Goal: Task Accomplishment & Management: Use online tool/utility

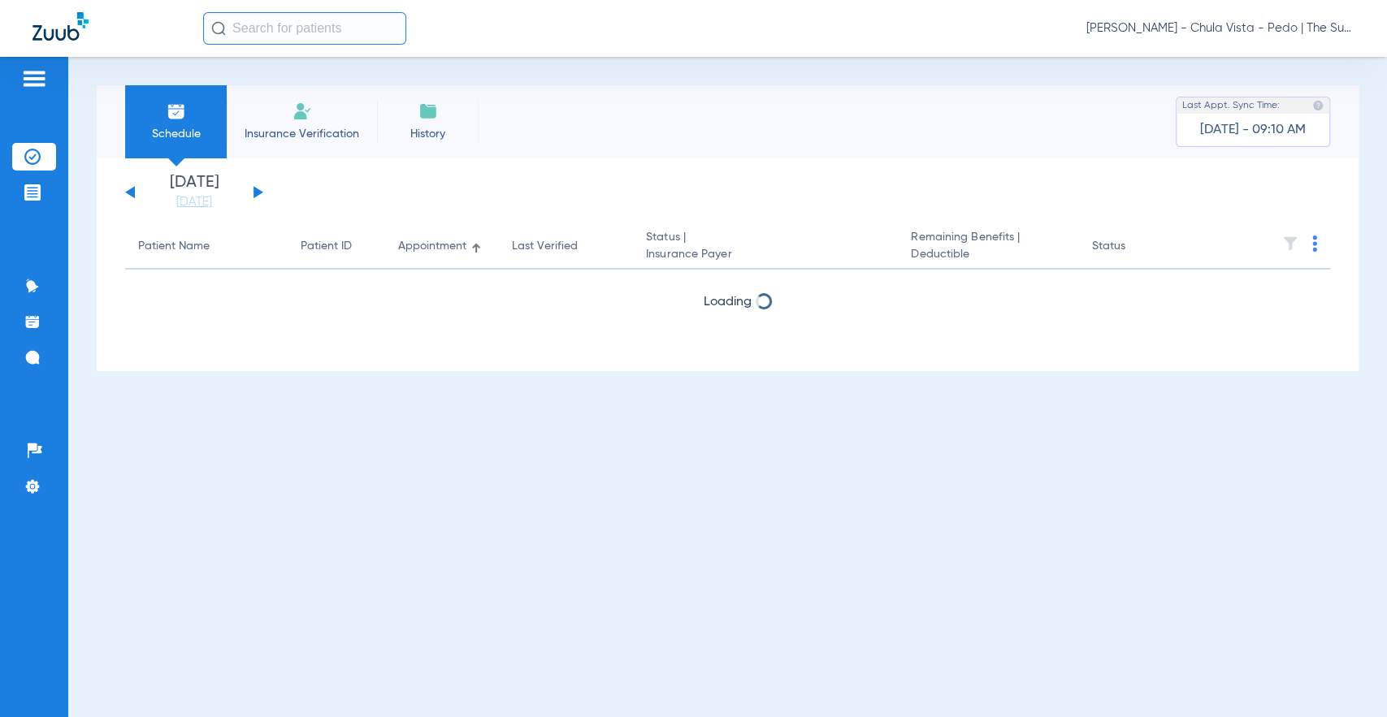
click at [307, 113] on img at bounding box center [301, 111] width 19 height 19
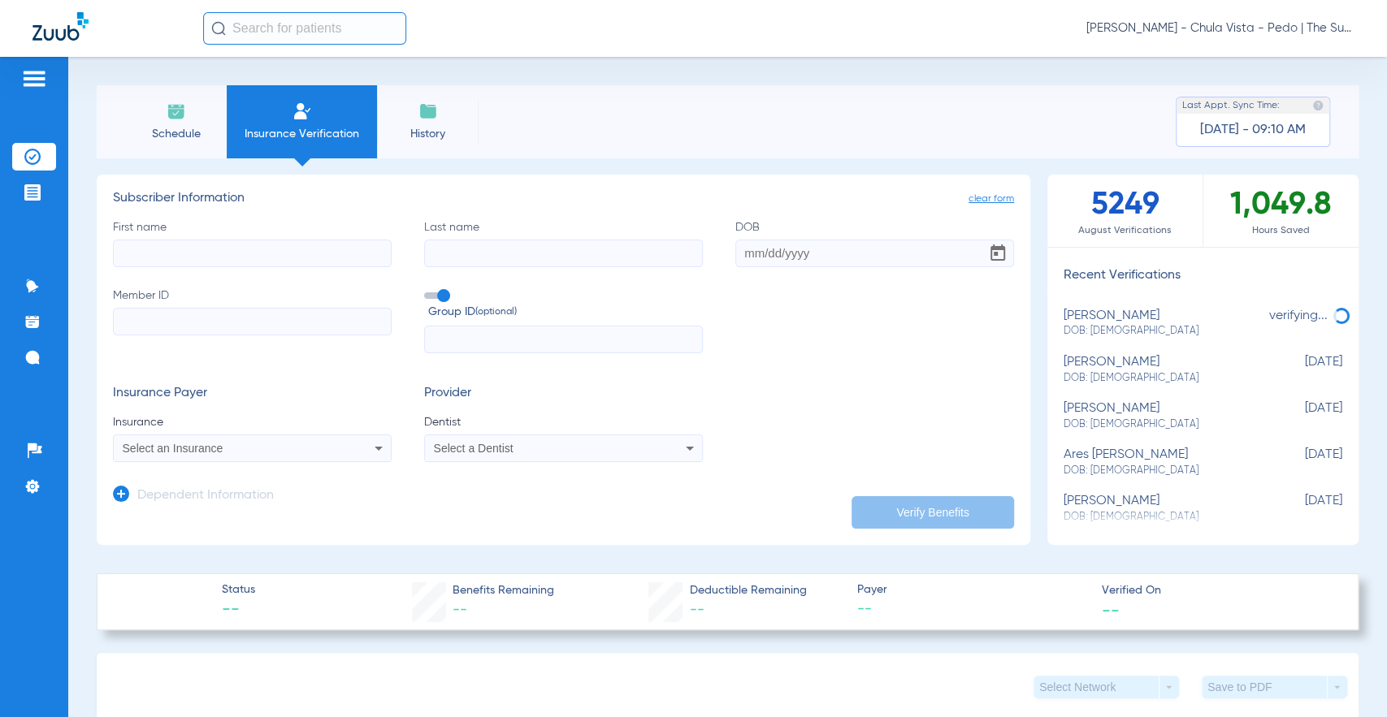
click at [155, 245] on input "First name" at bounding box center [252, 254] width 279 height 28
type input "King"
drag, startPoint x: 450, startPoint y: 241, endPoint x: 448, endPoint y: 249, distance: 8.3
click at [450, 243] on input "Last name" at bounding box center [563, 254] width 279 height 28
type input "[PERSON_NAME]"
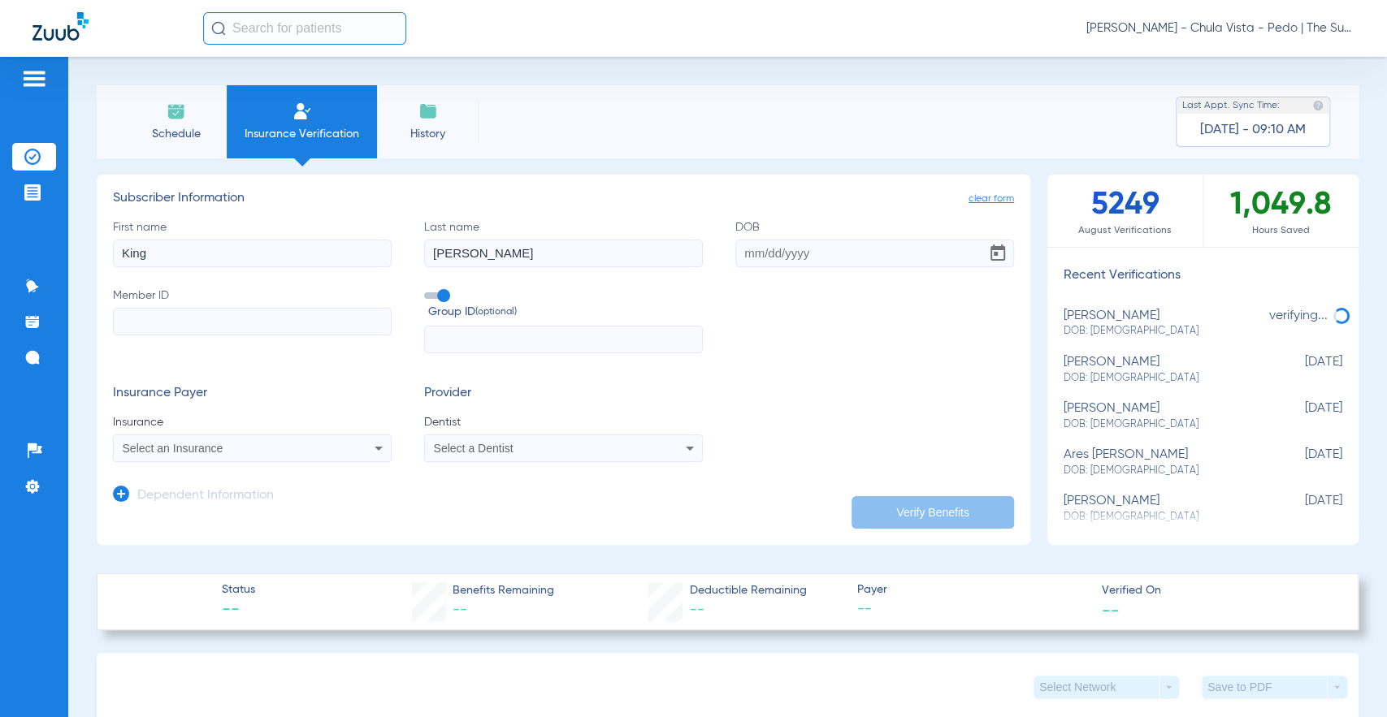
click at [735, 250] on input "DOB" at bounding box center [874, 254] width 279 height 28
type input "[DATE]"
paste input "96124516G"
type input "96124516G"
click at [435, 293] on span at bounding box center [436, 295] width 24 height 6
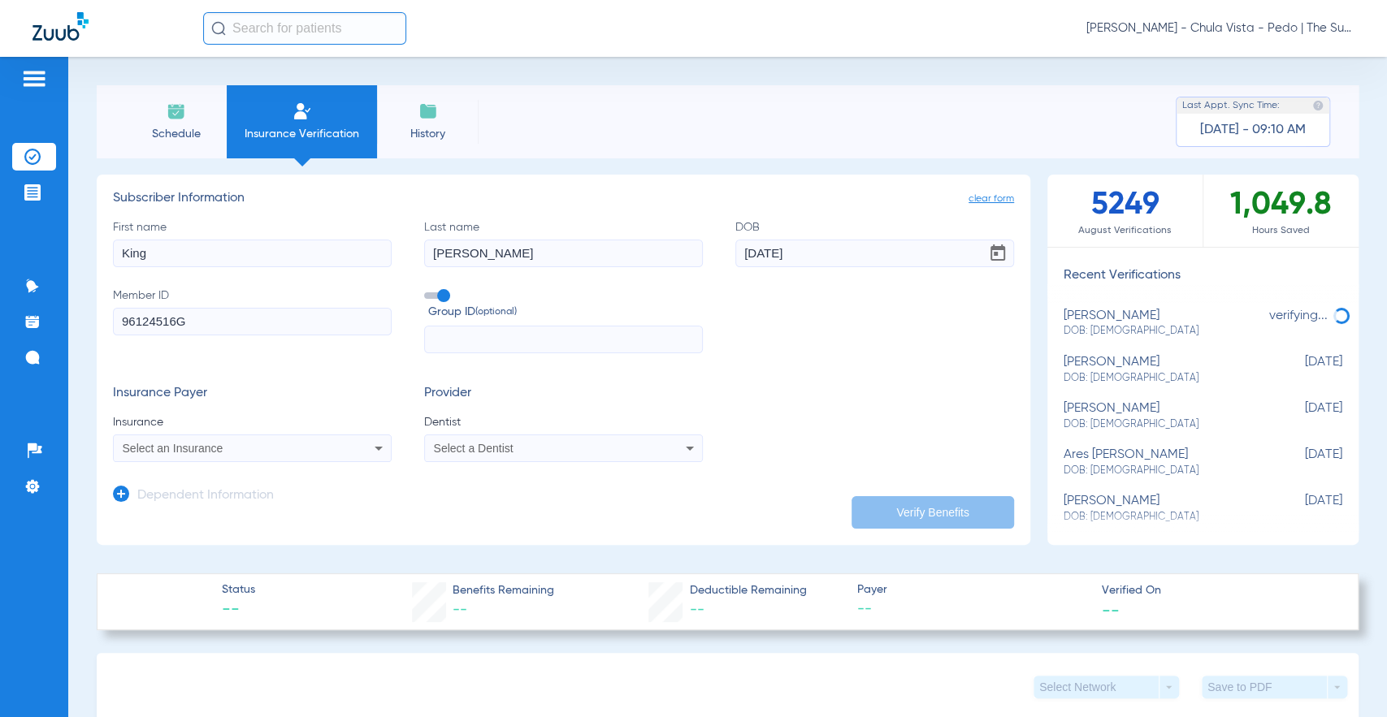
click at [427, 290] on input "Group ID (optional)" at bounding box center [427, 290] width 0 height 0
click at [154, 452] on span "Select an Insurance" at bounding box center [173, 448] width 101 height 13
type input "dentical"
click at [169, 506] on span "Dentical - Data - Bot" at bounding box center [178, 505] width 102 height 13
click at [457, 445] on span "Select a Dentist" at bounding box center [474, 448] width 80 height 13
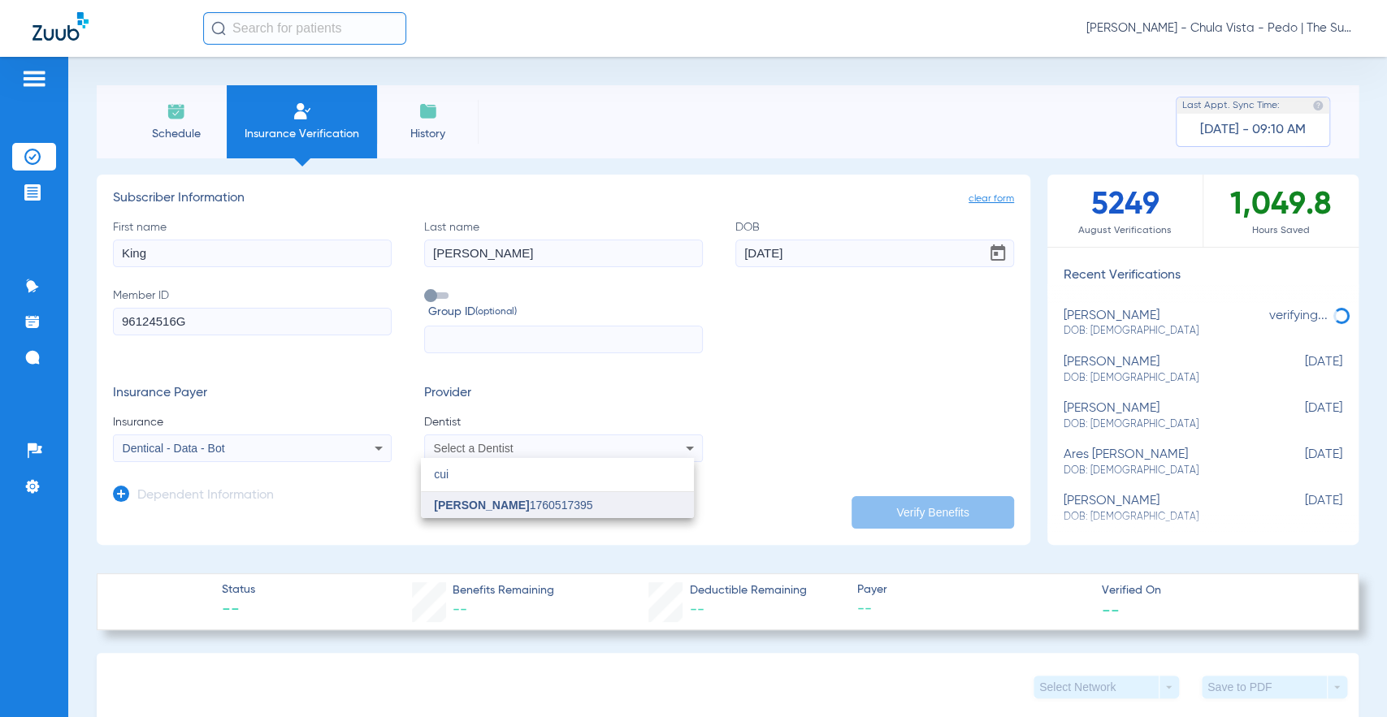
type input "cui"
click at [448, 496] on mat-option "[PERSON_NAME] 1760517395" at bounding box center [557, 505] width 273 height 26
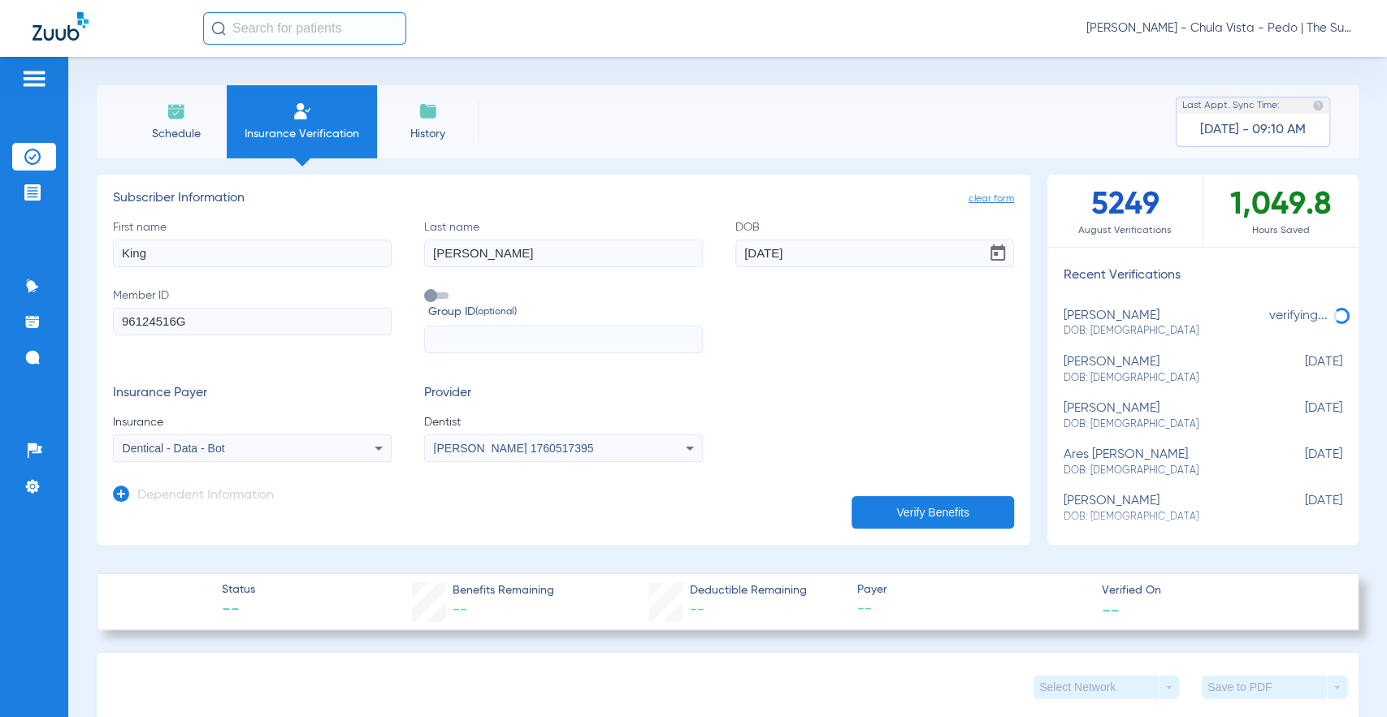
click at [877, 519] on button "Verify Benefits" at bounding box center [932, 512] width 162 height 32
type input "King"
type input "[PERSON_NAME]"
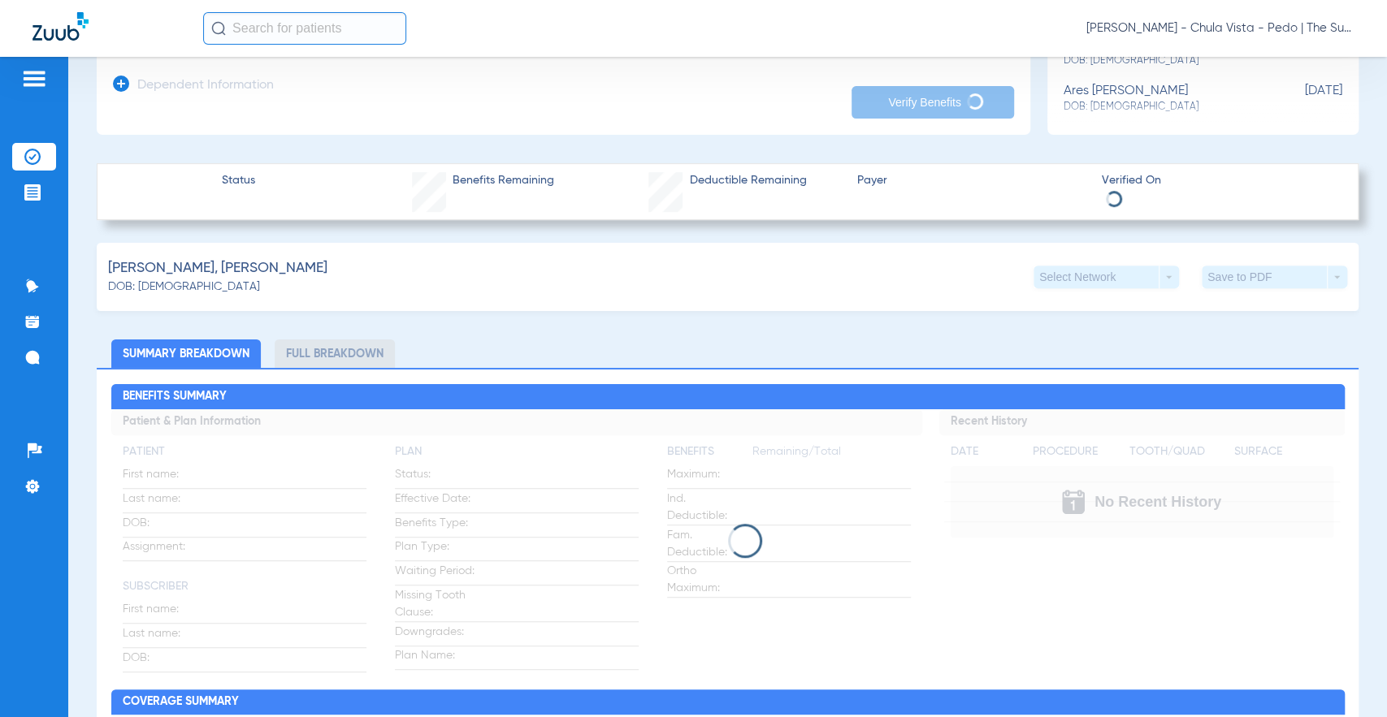
scroll to position [451, 0]
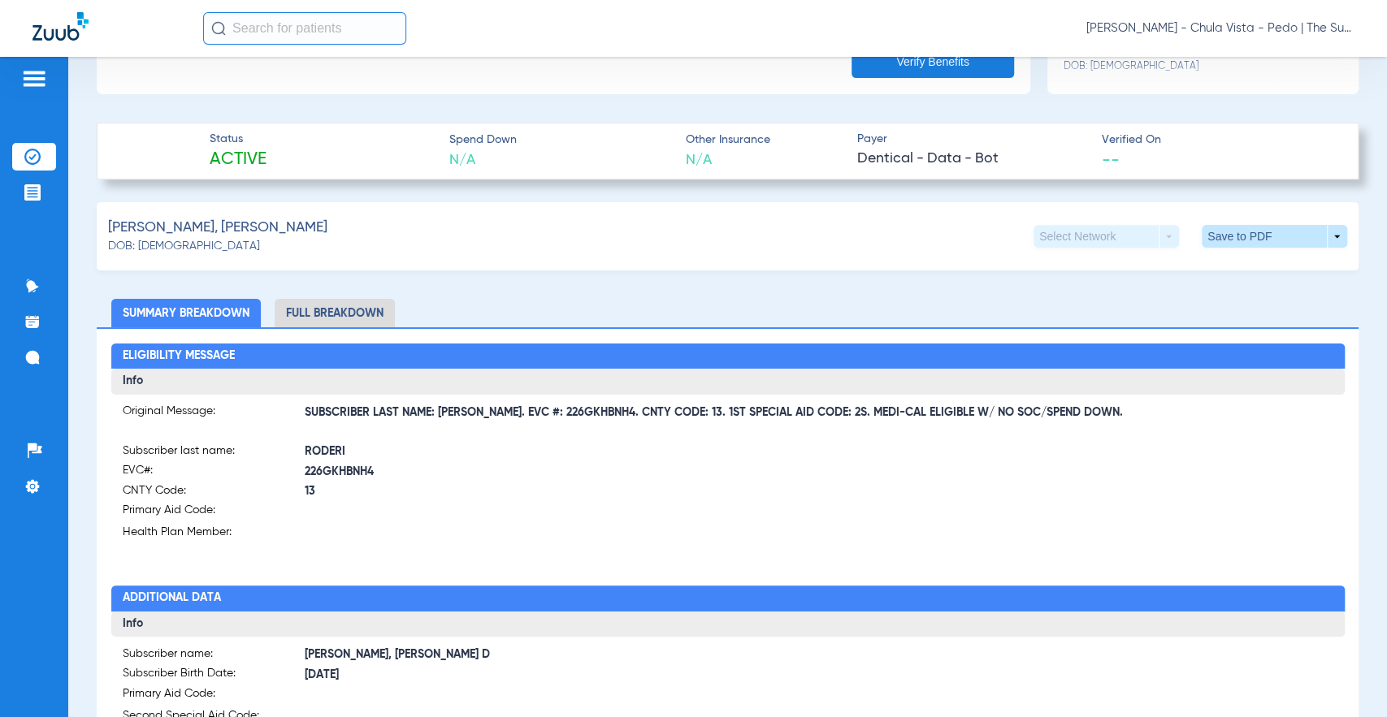
drag, startPoint x: 487, startPoint y: 413, endPoint x: 570, endPoint y: 420, distance: 83.2
click at [570, 420] on form "Original Message: SUBSCRIBER LAST NAME: [PERSON_NAME]. EVC #: 226GKHBNH4. CNTY …" at bounding box center [728, 474] width 1211 height 143
click at [502, 418] on span "SUBSCRIBER LAST NAME: [PERSON_NAME]. EVC #: 226GKHBNH4. CNTY CODE: 13. 1ST SPEC…" at bounding box center [819, 413] width 1029 height 17
drag, startPoint x: 485, startPoint y: 414, endPoint x: 590, endPoint y: 414, distance: 104.8
click at [590, 414] on span "SUBSCRIBER LAST NAME: [PERSON_NAME]. EVC #: 226GKHBNH4. CNTY CODE: 13. 1ST SPEC…" at bounding box center [819, 413] width 1029 height 17
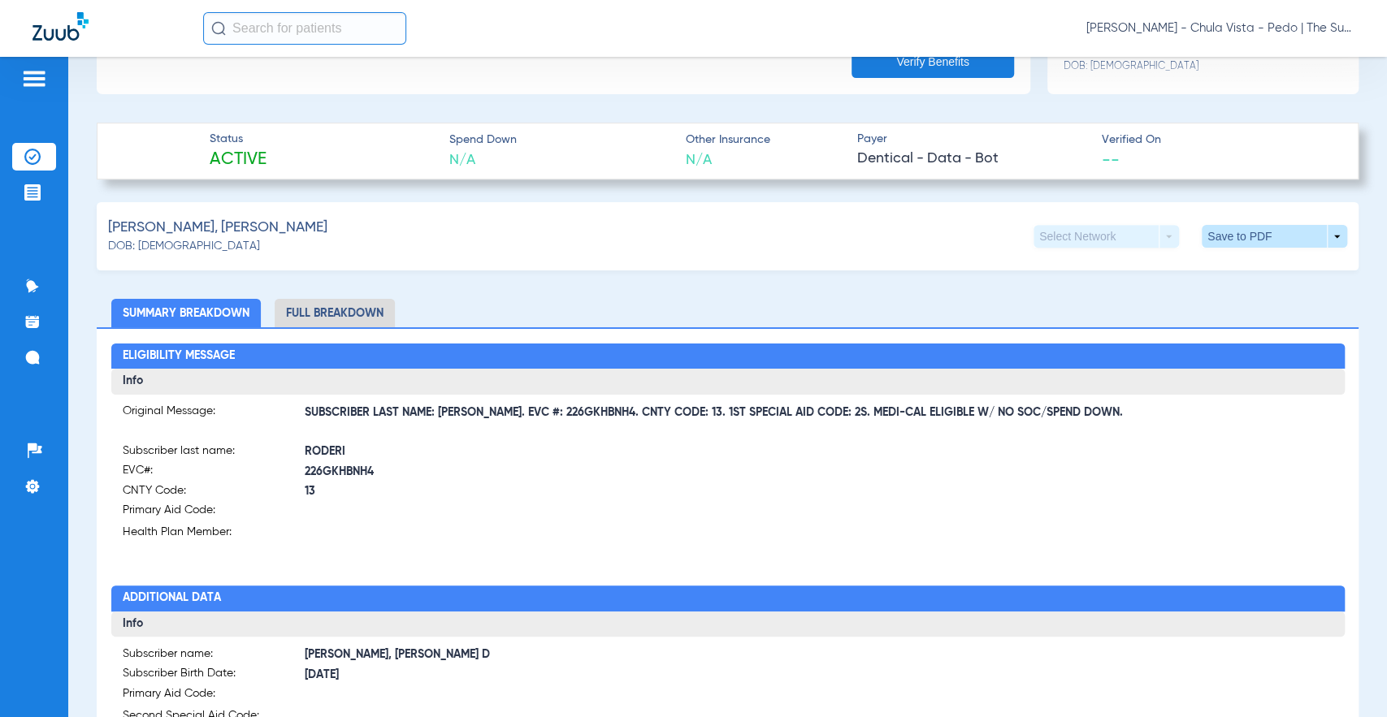
copy span "EVC #: 226GKHBNH4"
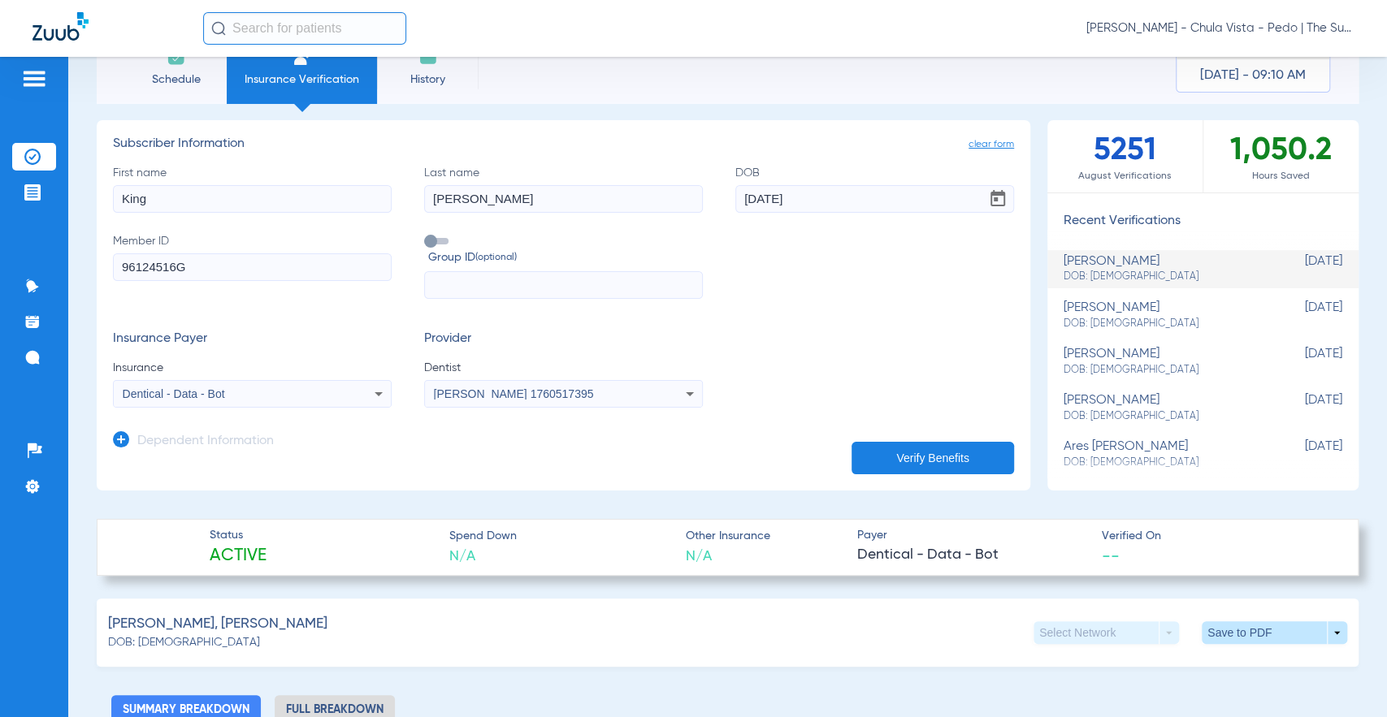
scroll to position [0, 0]
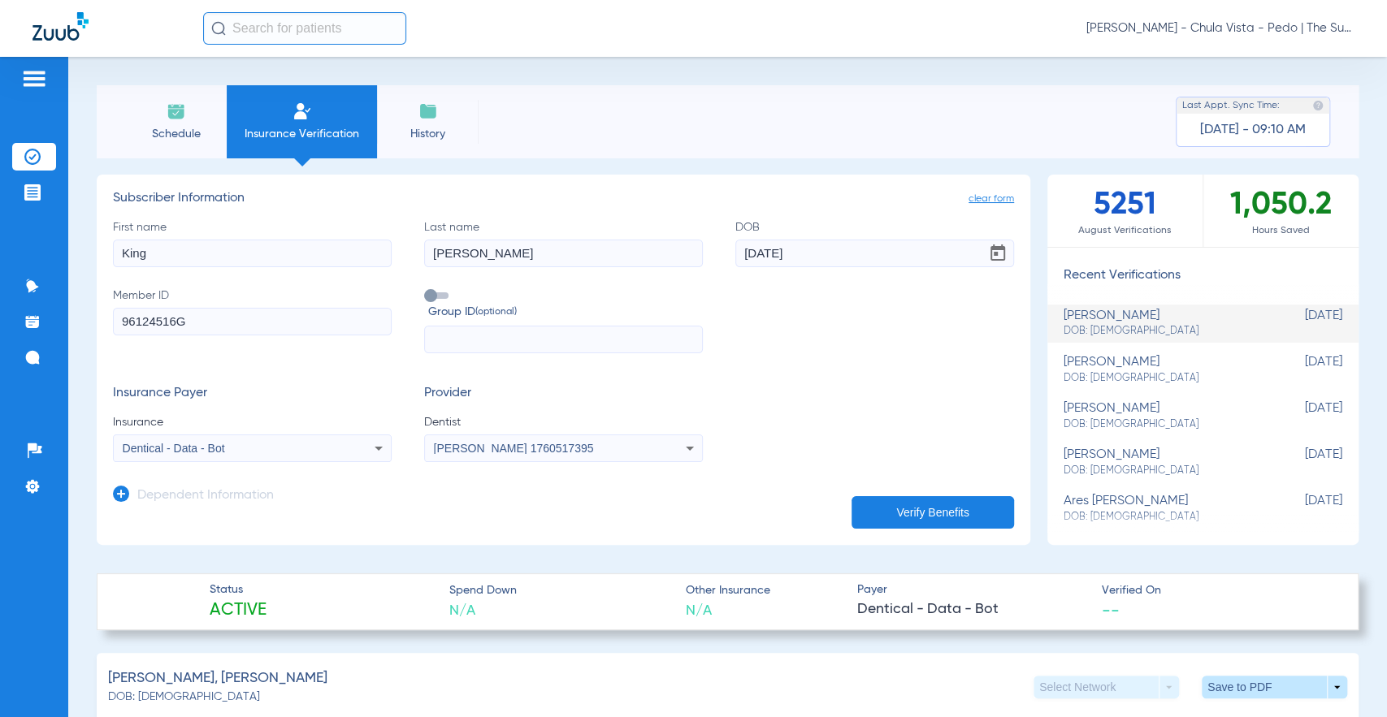
drag, startPoint x: 167, startPoint y: 260, endPoint x: 83, endPoint y: 266, distance: 84.7
click at [83, 266] on div "Schedule Insurance Verification History Last Appt. Sync Time: [DATE] - 09:10 AM…" at bounding box center [727, 387] width 1319 height 661
click at [155, 248] on input "First name" at bounding box center [252, 254] width 279 height 28
type input "Skylar"
drag, startPoint x: 488, startPoint y: 252, endPoint x: 403, endPoint y: 261, distance: 85.8
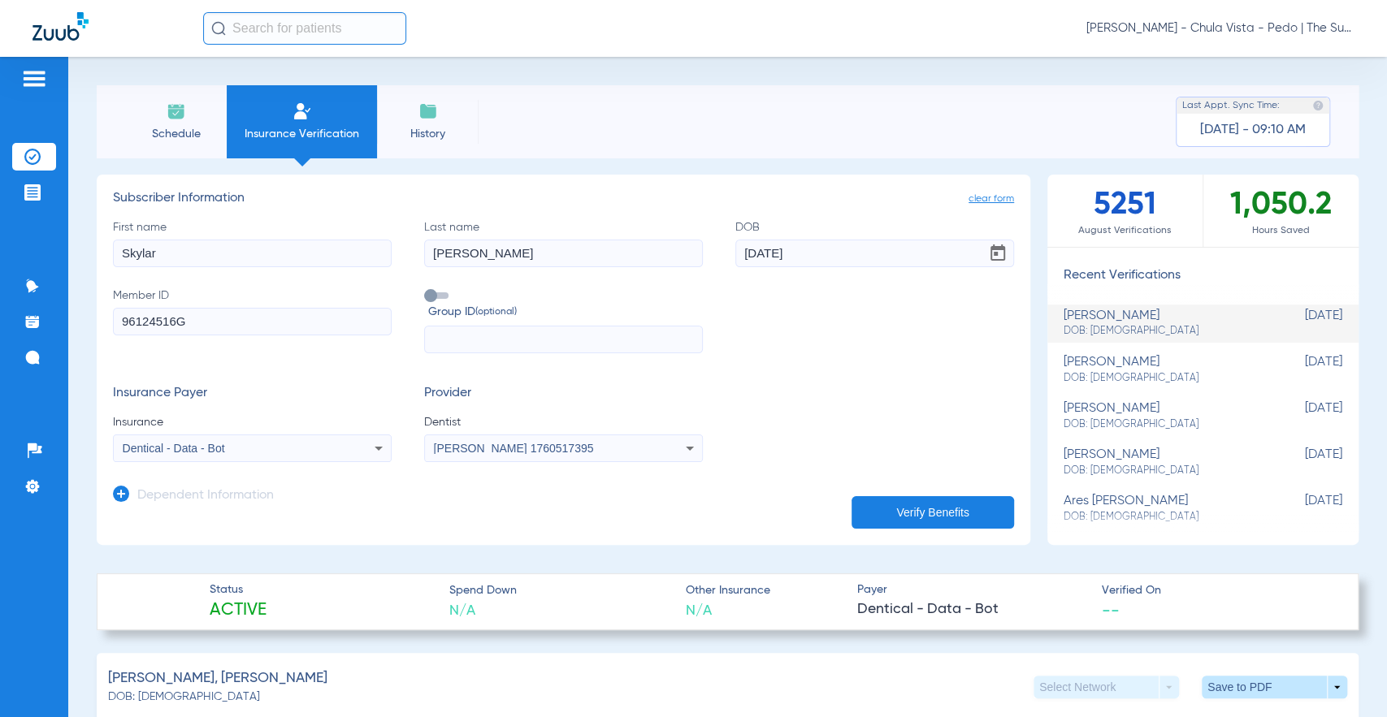
click at [403, 261] on div "First name [PERSON_NAME] Last name [PERSON_NAME] [DEMOGRAPHIC_DATA] Member ID 9…" at bounding box center [563, 286] width 901 height 135
type input "[PERSON_NAME]"
drag, startPoint x: 425, startPoint y: 282, endPoint x: 390, endPoint y: 293, distance: 36.7
click at [394, 289] on div "First name [PERSON_NAME] Last name [PERSON_NAME] [DEMOGRAPHIC_DATA] Member ID 9…" at bounding box center [563, 286] width 901 height 135
type input "[DATE]"
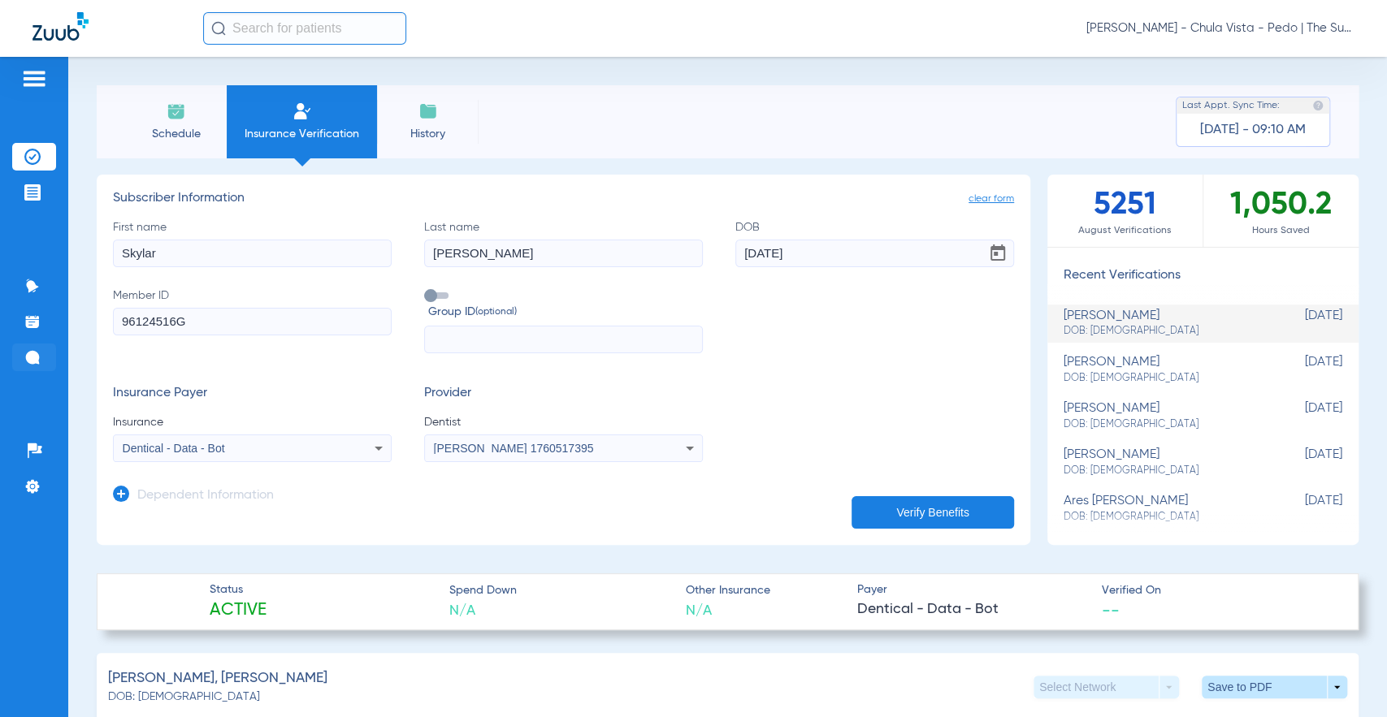
drag, startPoint x: 69, startPoint y: 327, endPoint x: 35, endPoint y: 351, distance: 41.9
click at [7, 339] on div "Patients Insurance Verification Treatment Acceptance Communication Activity App…" at bounding box center [693, 415] width 1387 height 717
drag, startPoint x: 197, startPoint y: 339, endPoint x: 134, endPoint y: 326, distance: 63.9
click at [140, 327] on label "Member ID 96124516G" at bounding box center [252, 321] width 279 height 67
click at [140, 327] on input "96124516G" at bounding box center [252, 322] width 279 height 28
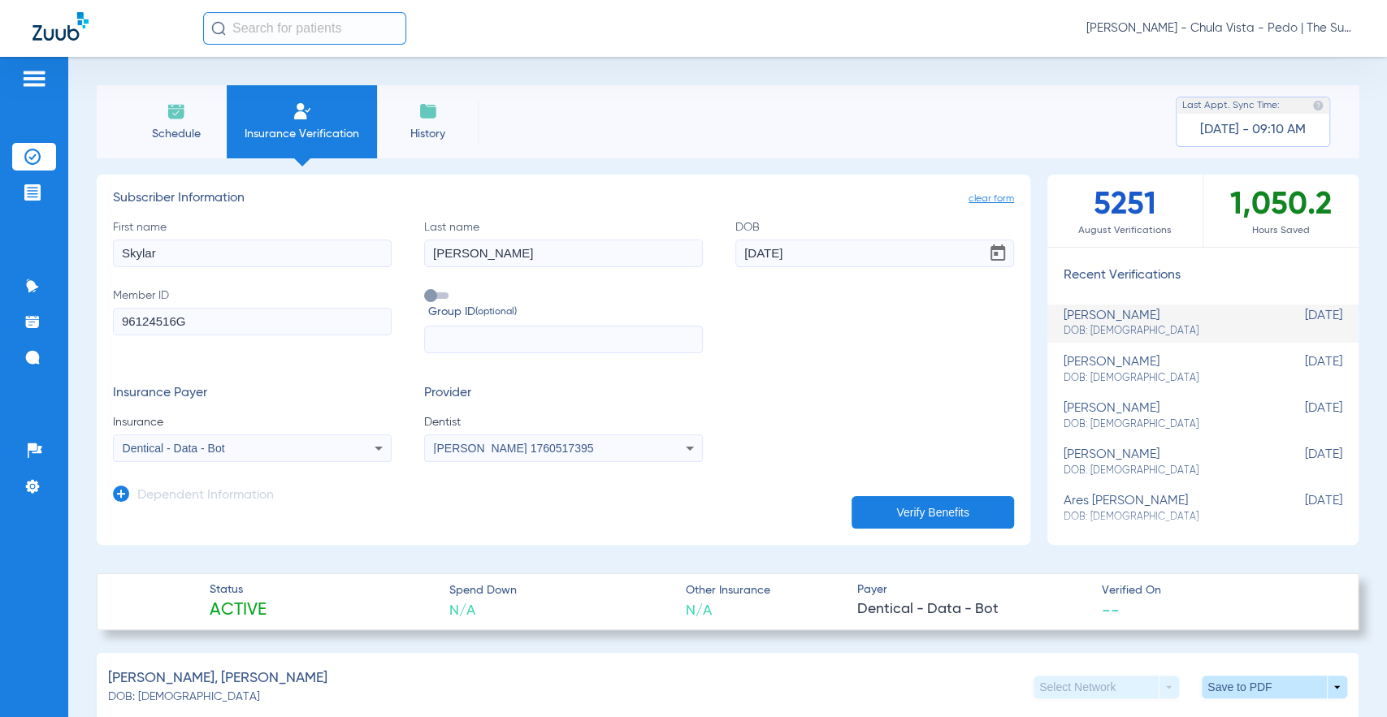
drag, startPoint x: 213, startPoint y: 331, endPoint x: 79, endPoint y: 322, distance: 134.3
click at [79, 322] on div "Schedule Insurance Verification History Last Appt. Sync Time: [DATE] - 09:10 AM…" at bounding box center [727, 387] width 1319 height 661
paste input "9451780"
type input "99451780G"
click at [917, 520] on button "Verify Benefits" at bounding box center [932, 512] width 162 height 32
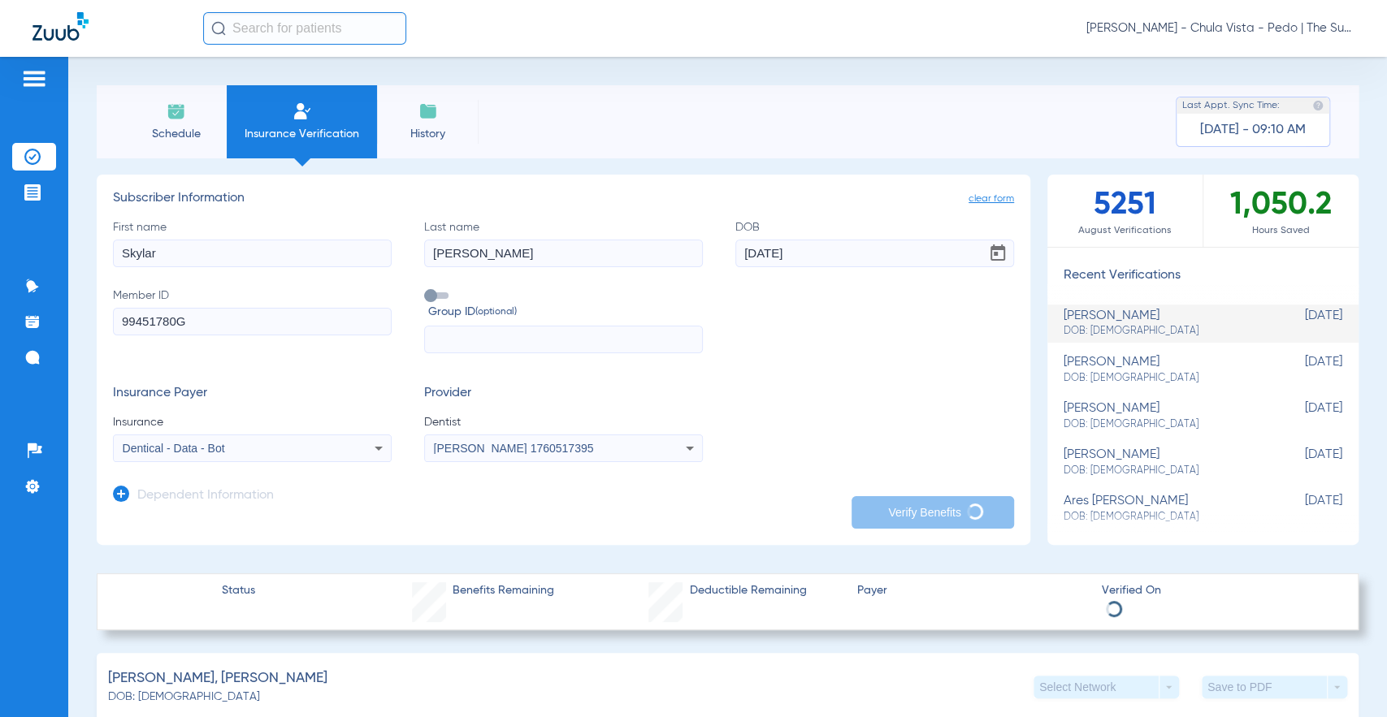
type input "Skylar"
type input "[PERSON_NAME]"
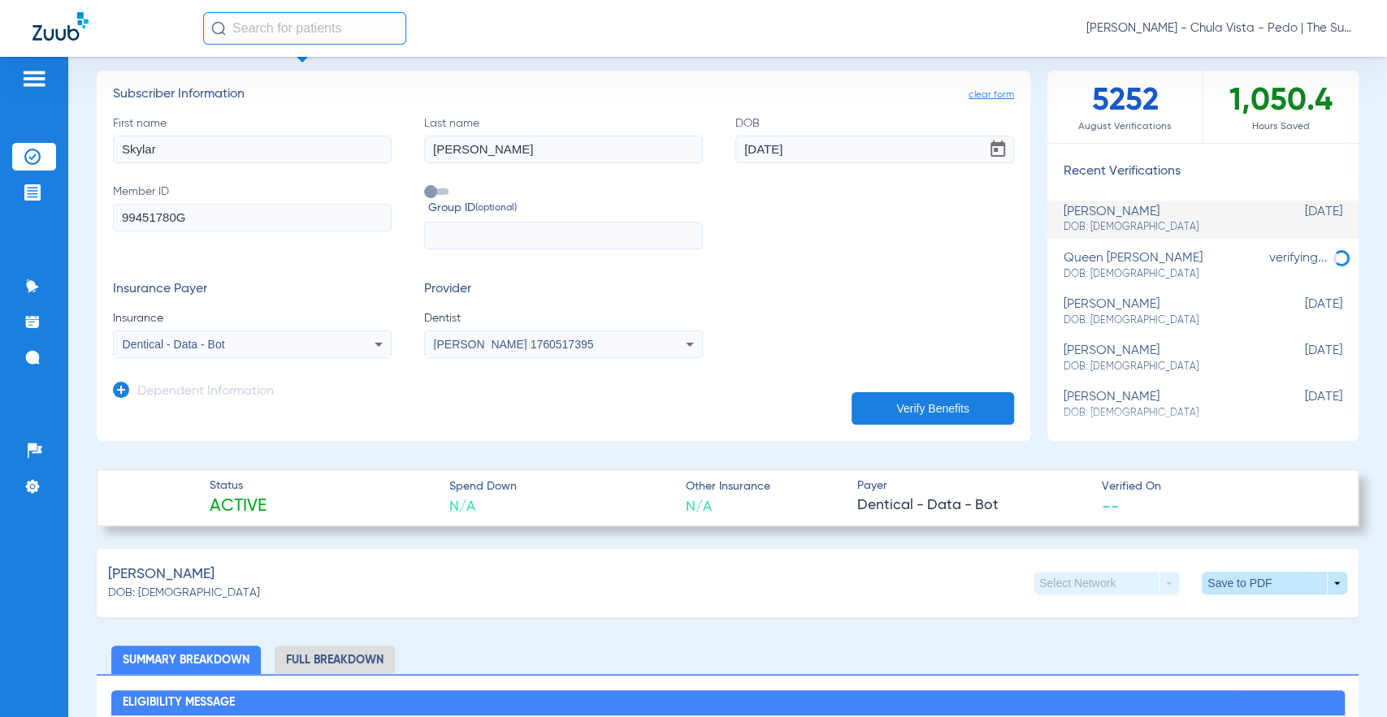
scroll to position [90, 0]
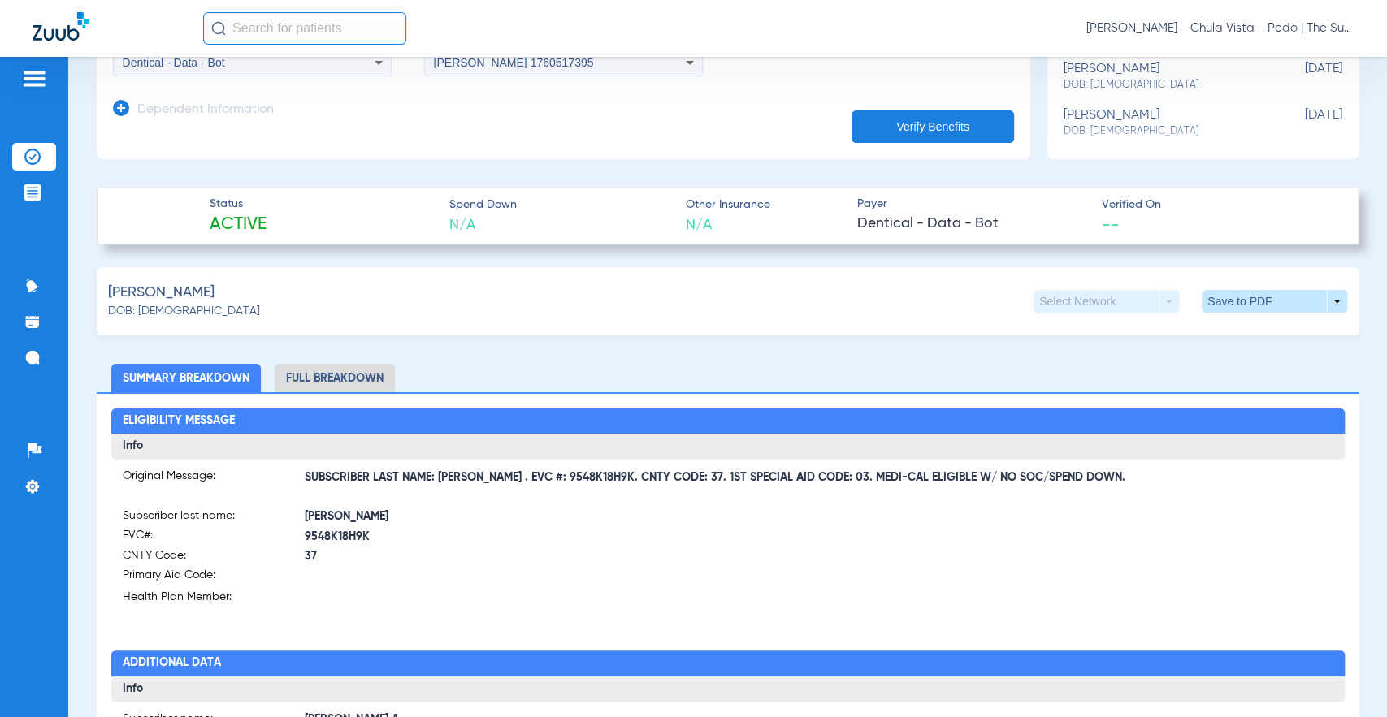
scroll to position [631, 0]
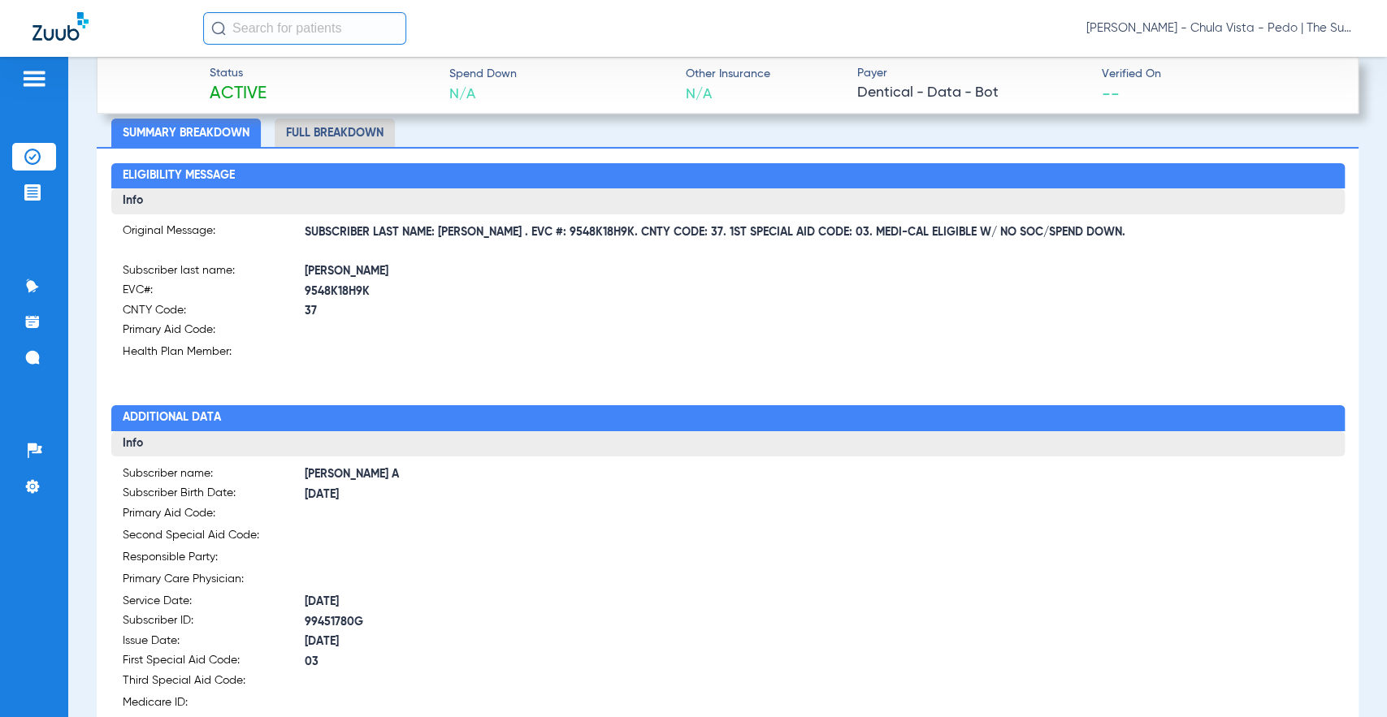
drag, startPoint x: 485, startPoint y: 236, endPoint x: 585, endPoint y: 236, distance: 99.9
click at [585, 236] on span "SUBSCRIBER LAST NAME: [PERSON_NAME] . EVC #: 9548K18H9K. CNTY CODE: 37. 1ST SPE…" at bounding box center [819, 232] width 1029 height 17
copy span "EVC #: 9548K18H9K"
click at [519, 253] on form "Original Message: SUBSCRIBER LAST NAME: [PERSON_NAME] . EVC #: 9548K18H9K. CNTY…" at bounding box center [728, 294] width 1211 height 143
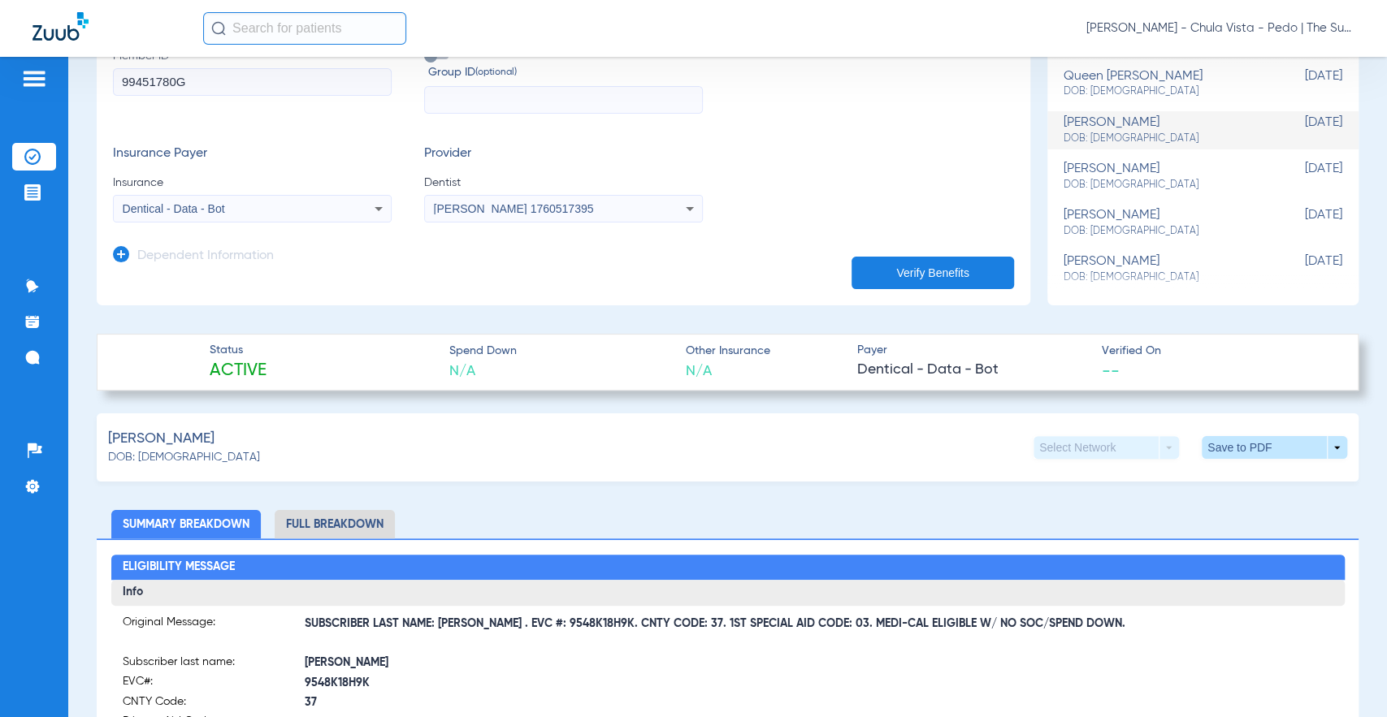
scroll to position [271, 0]
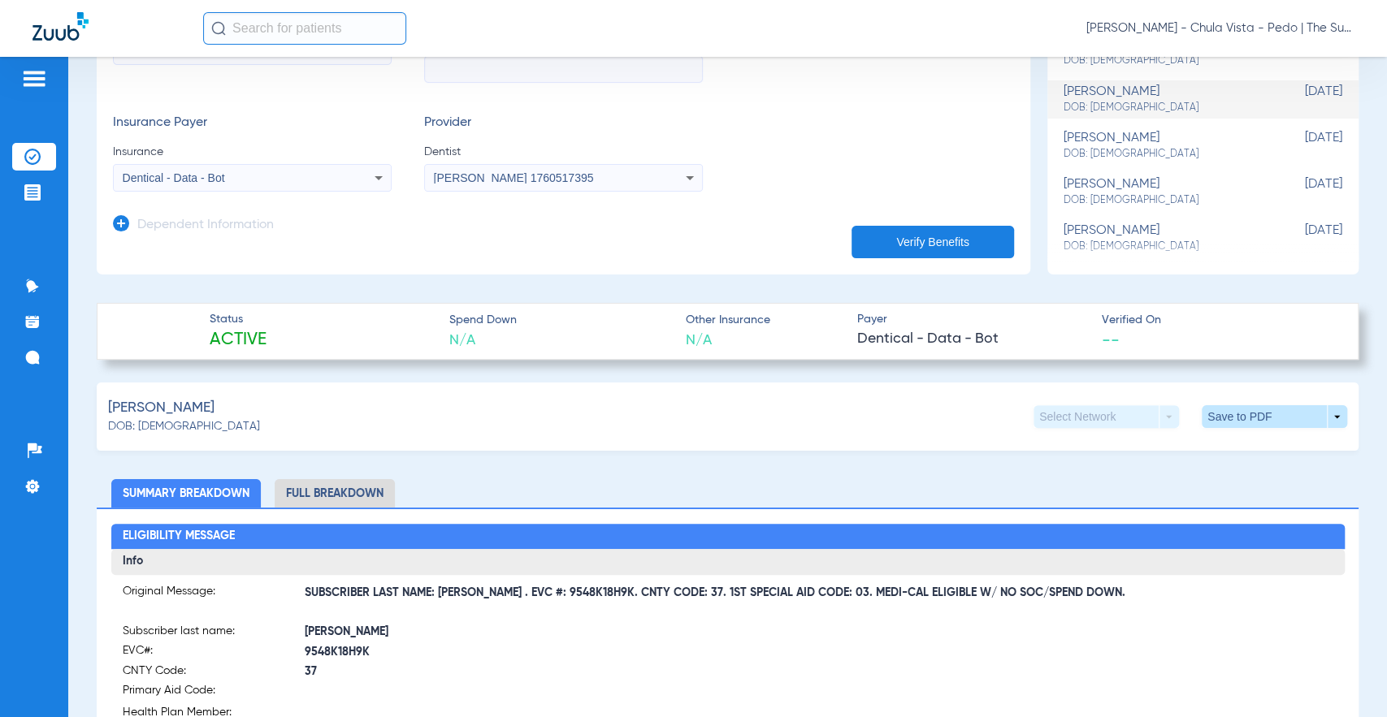
click at [299, 270] on app-manual-verification-form "clear form Subscriber Information First name Skylar Last name [PERSON_NAME] [DE…" at bounding box center [563, 89] width 933 height 370
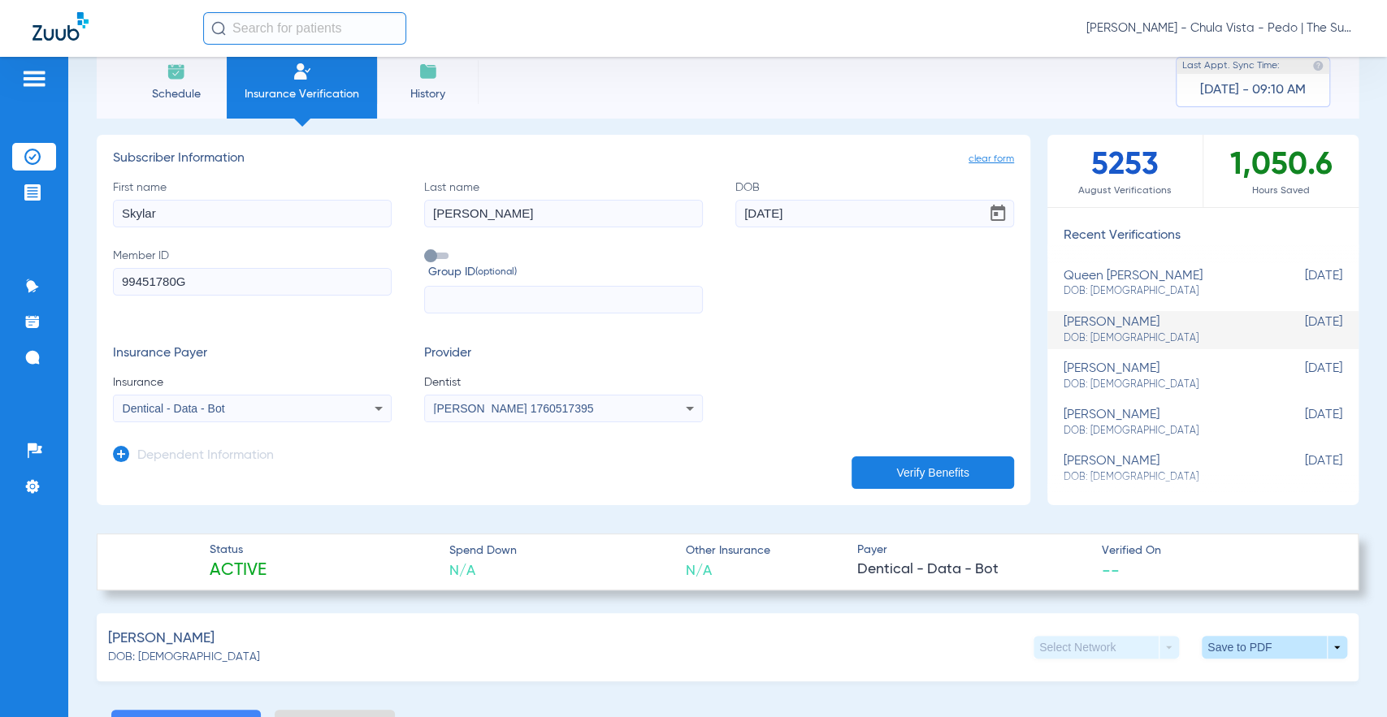
scroll to position [0, 0]
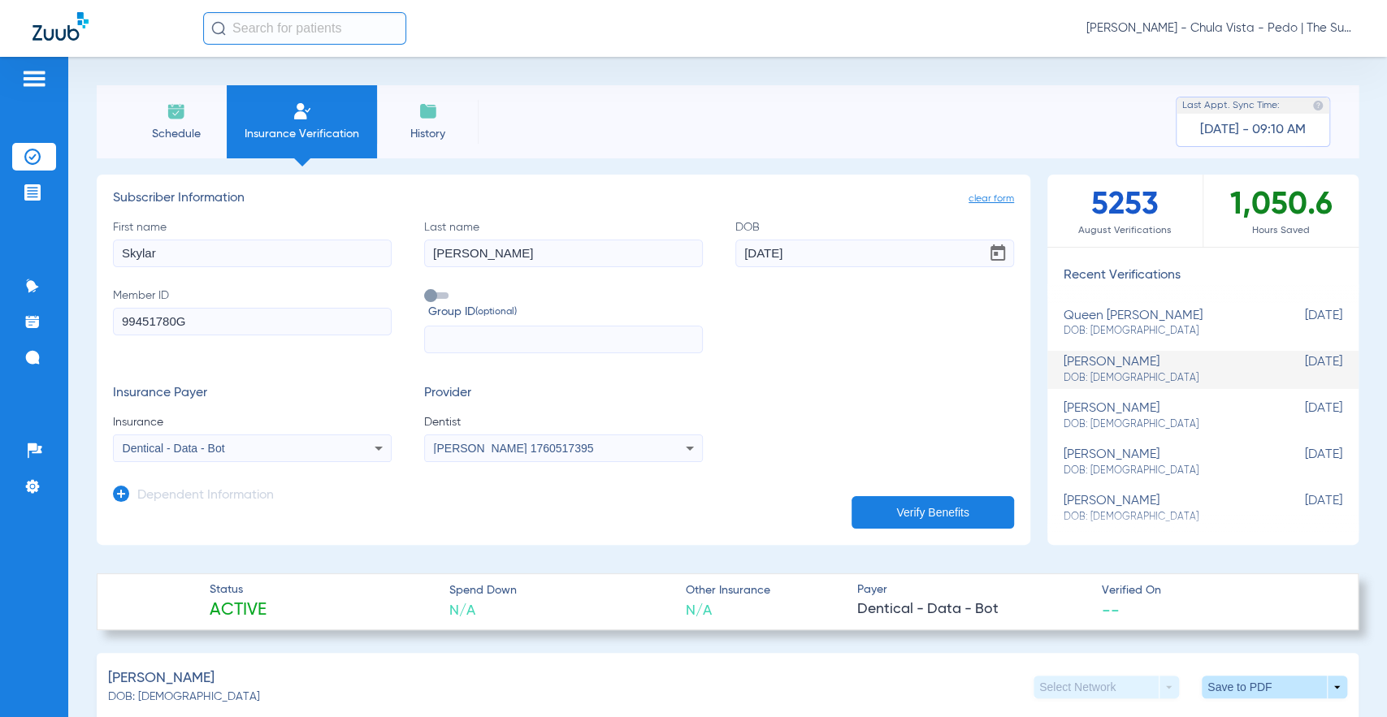
drag, startPoint x: 198, startPoint y: 262, endPoint x: -20, endPoint y: 279, distance: 219.2
click at [0, 279] on html "[PERSON_NAME] - Chula Vista - Pedo | The Super Dentists Patients Insurance Veri…" at bounding box center [693, 358] width 1387 height 717
type input "j"
type input "Jack"
drag, startPoint x: 475, startPoint y: 257, endPoint x: 321, endPoint y: 308, distance: 162.6
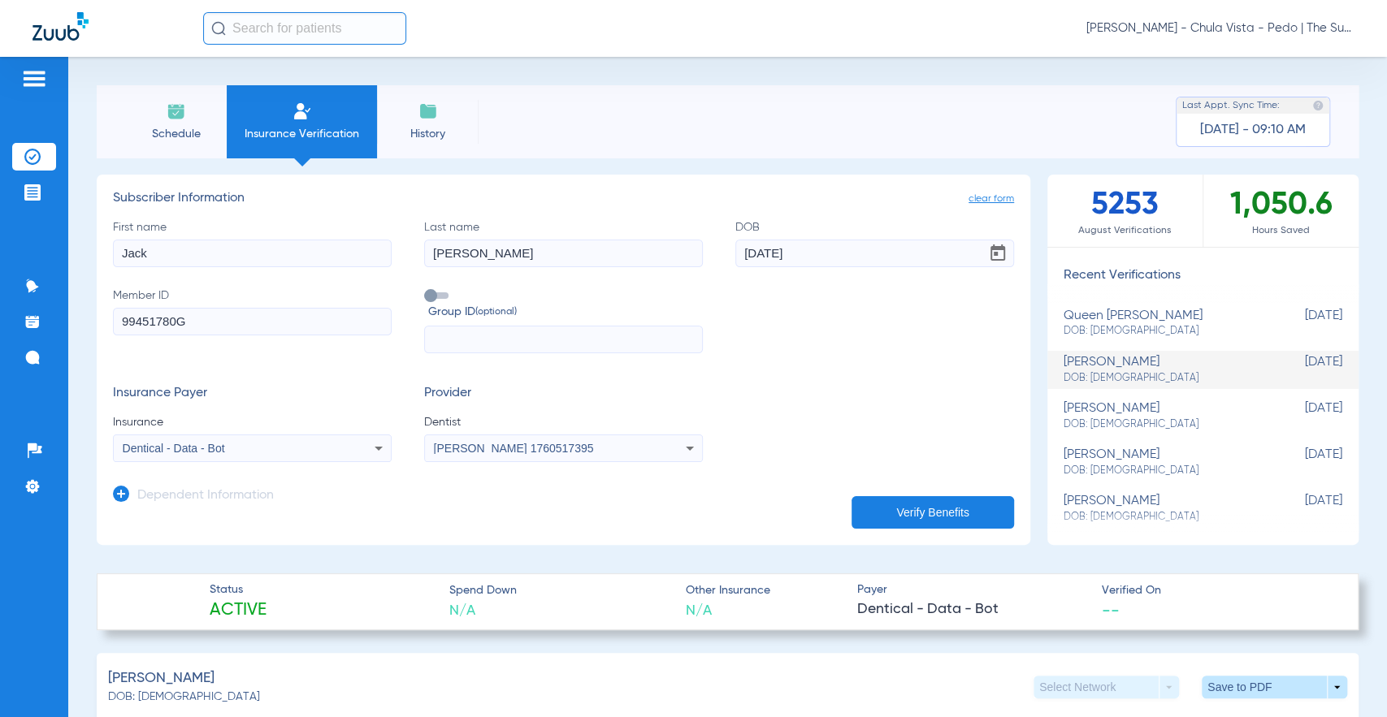
click at [273, 278] on div "First name [PERSON_NAME] Last name [PERSON_NAME] [DEMOGRAPHIC_DATA] Member ID 9…" at bounding box center [563, 286] width 901 height 135
type input "Tocco"
drag, startPoint x: 810, startPoint y: 253, endPoint x: 573, endPoint y: 278, distance: 238.6
click at [572, 281] on div "First name [PERSON_NAME] Last name [PERSON_NAME] DOB [DEMOGRAPHIC_DATA] Member …" at bounding box center [563, 286] width 901 height 135
type input "[DATE]"
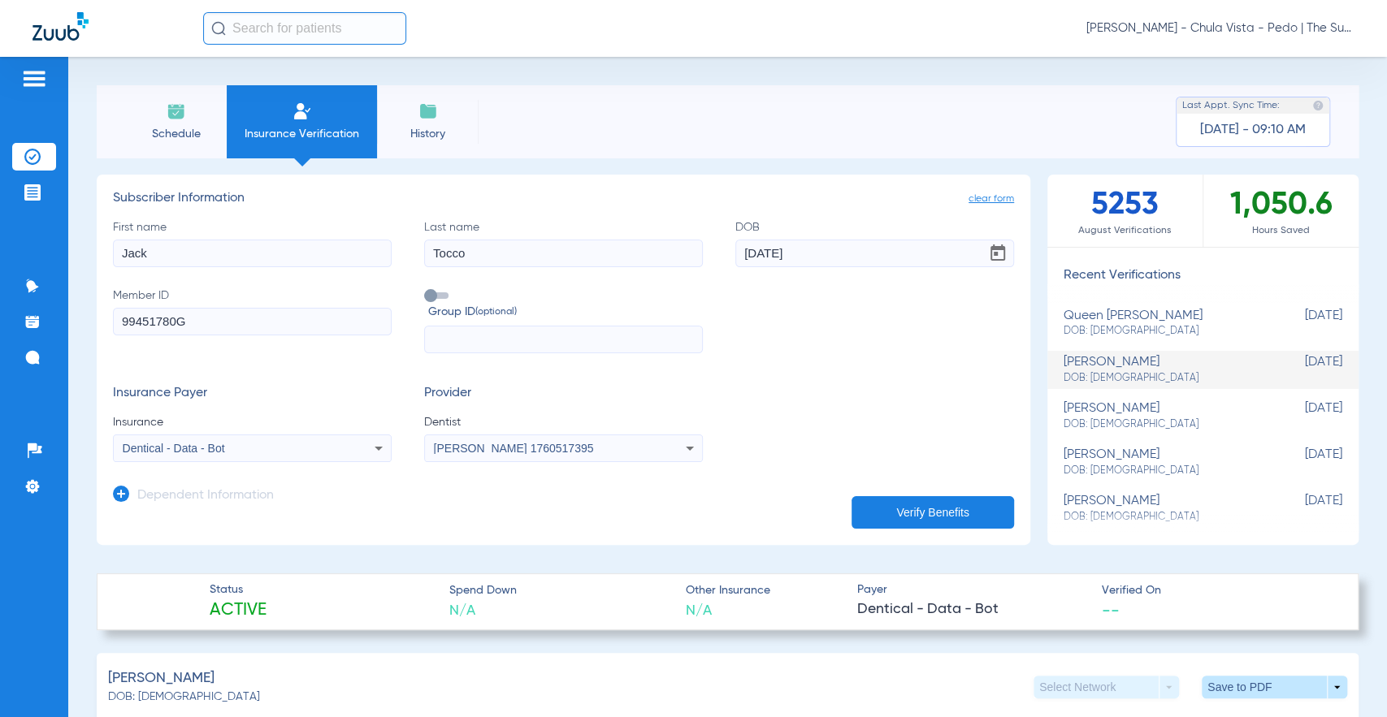
drag, startPoint x: 203, startPoint y: 324, endPoint x: 75, endPoint y: 335, distance: 128.8
click at [110, 334] on app-manual-verification-form "clear form Subscriber Information First name [PERSON_NAME] Last name [PERSON_NA…" at bounding box center [563, 360] width 933 height 370
paste input "2909649F"
type input "92909649F"
click at [903, 521] on button "Verify Benefits" at bounding box center [932, 512] width 162 height 32
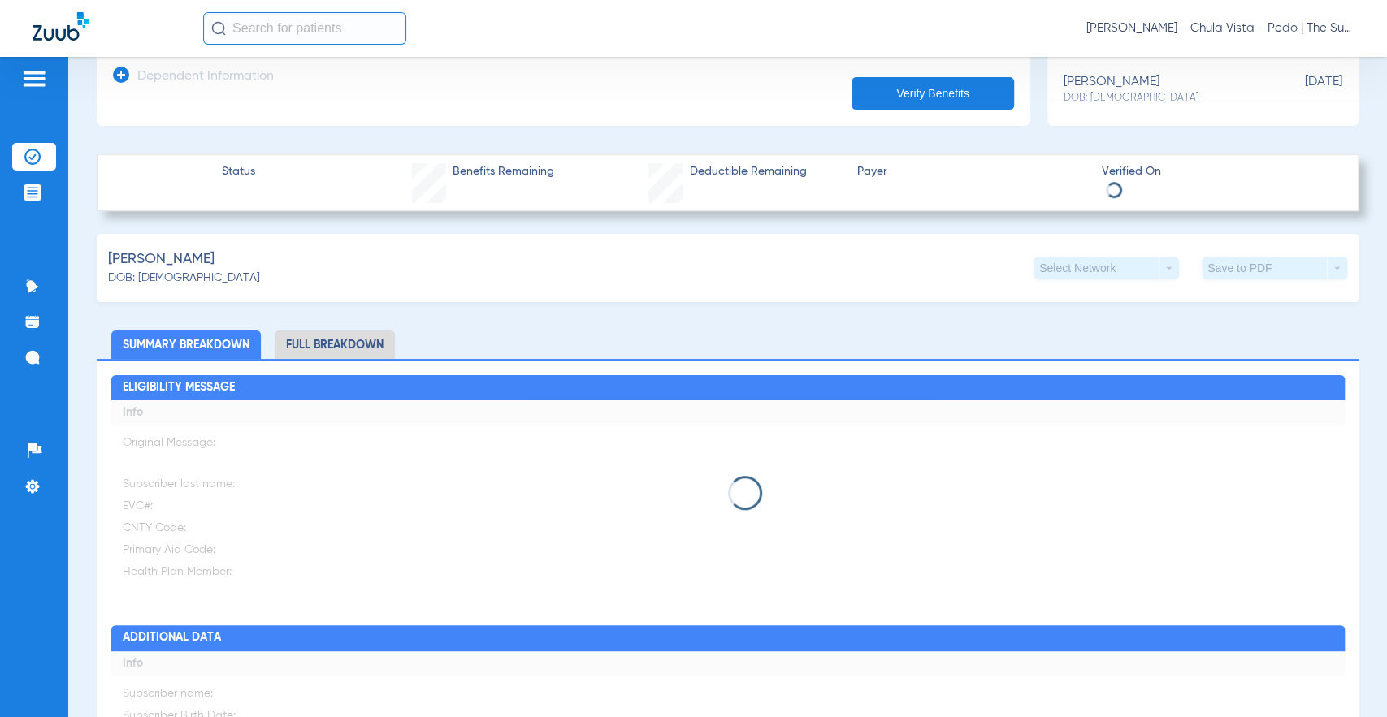
scroll to position [451, 0]
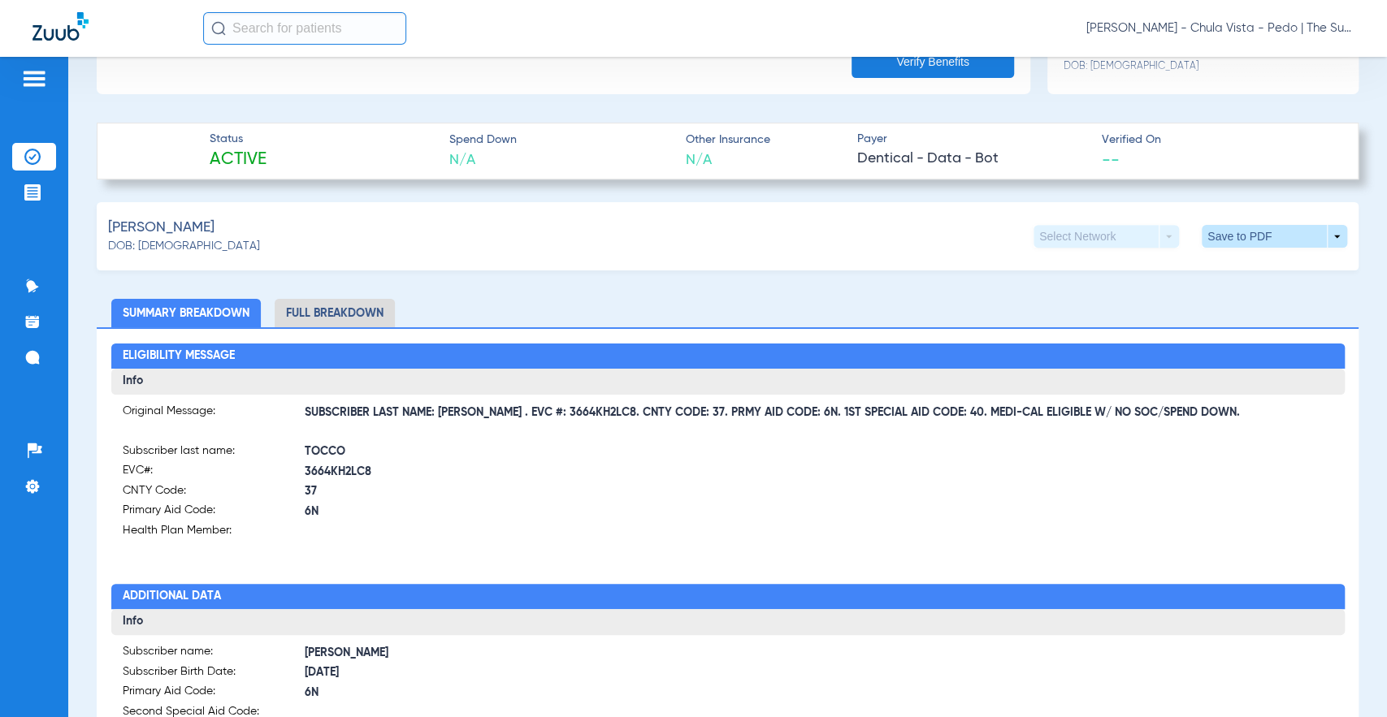
drag, startPoint x: 483, startPoint y: 411, endPoint x: 589, endPoint y: 416, distance: 105.7
click at [589, 416] on span "SUBSCRIBER LAST NAME: [PERSON_NAME] . EVC #: 3664KH2LC8. CNTY CODE: 37. PRMY AI…" at bounding box center [819, 413] width 1029 height 17
copy span "EVC #: 3664KH2LC8"
